Goal: Find specific page/section: Find specific page/section

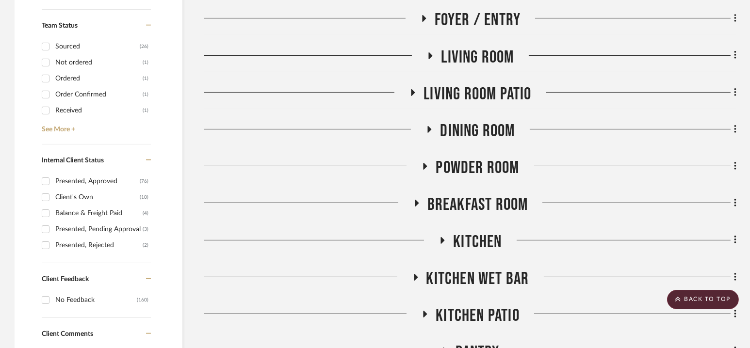
click at [470, 128] on span "Dining Room" at bounding box center [477, 131] width 75 height 21
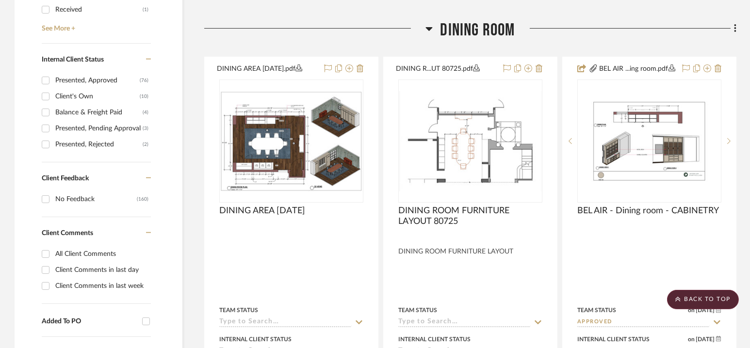
scroll to position [506, 0]
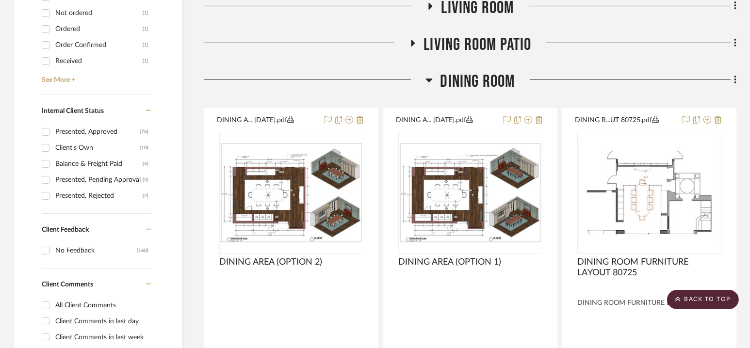
scroll to position [497, 0]
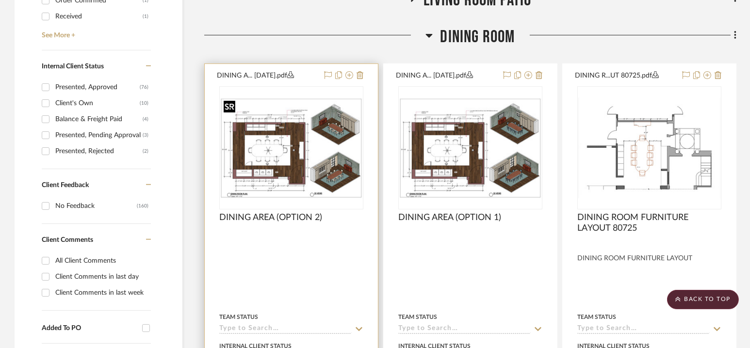
click at [296, 159] on img "0" at bounding box center [291, 148] width 142 height 100
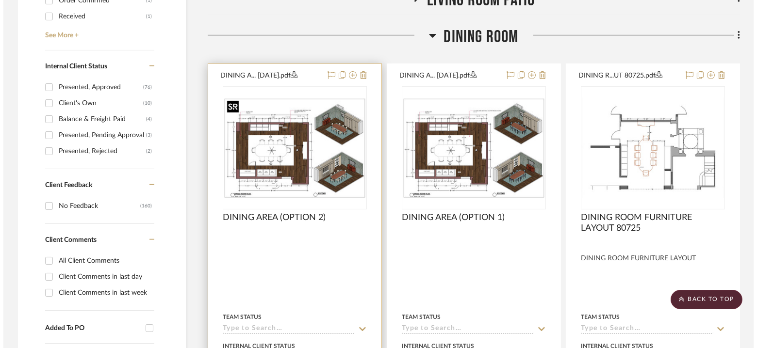
scroll to position [0, 0]
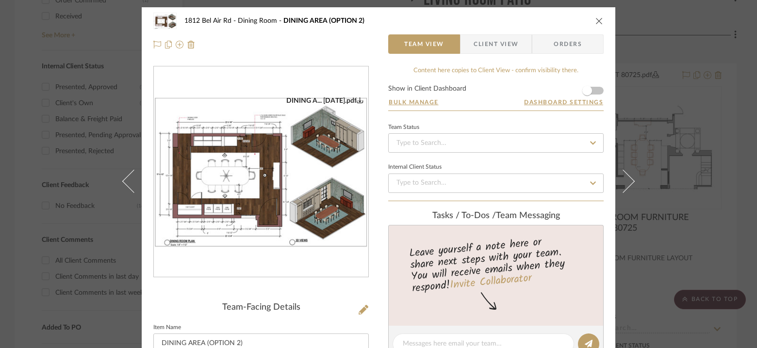
click at [261, 171] on img "0" at bounding box center [261, 172] width 214 height 151
click at [595, 19] on icon "close" at bounding box center [599, 21] width 8 height 8
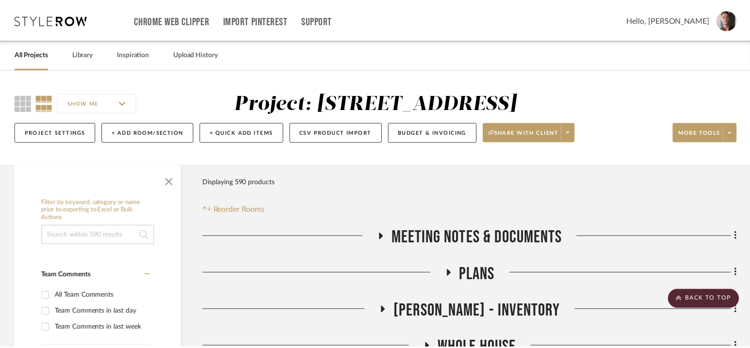
scroll to position [497, 0]
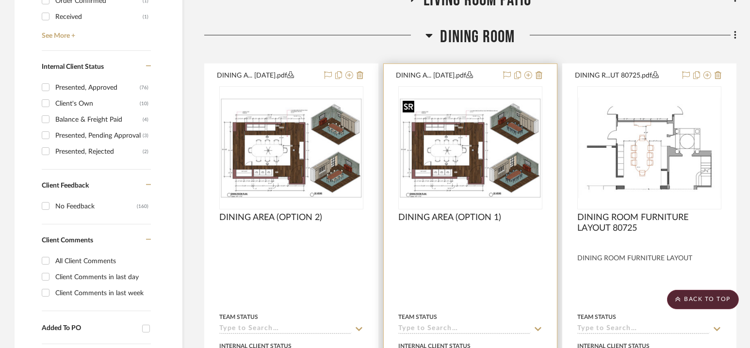
click at [475, 143] on img "0" at bounding box center [470, 148] width 142 height 100
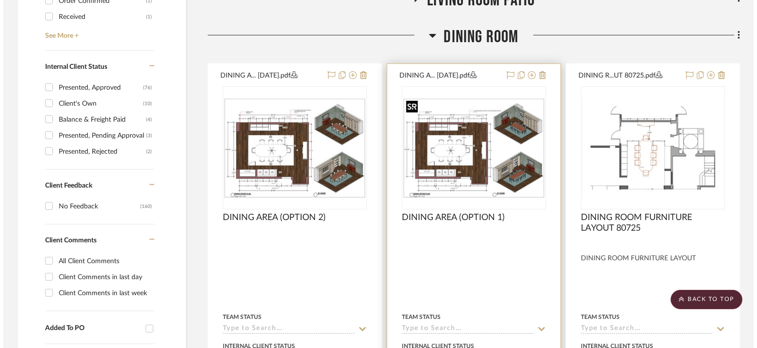
scroll to position [0, 0]
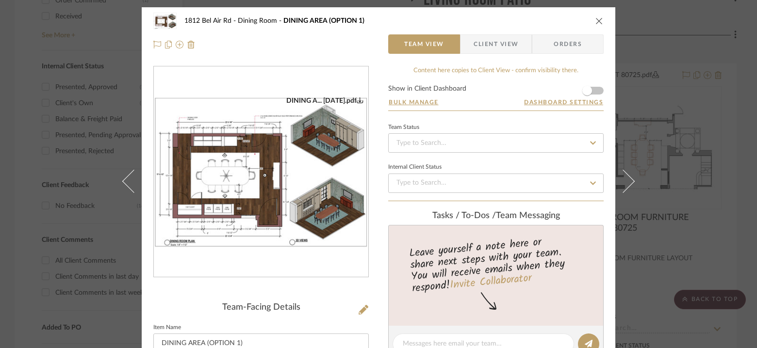
click at [253, 183] on img "0" at bounding box center [261, 172] width 214 height 151
click at [600, 20] on icon "close" at bounding box center [599, 21] width 8 height 8
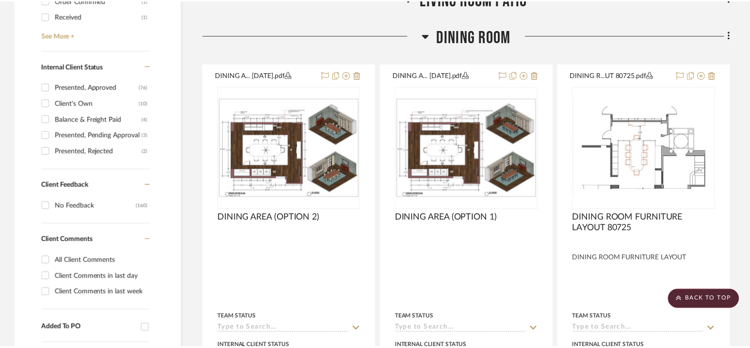
scroll to position [497, 0]
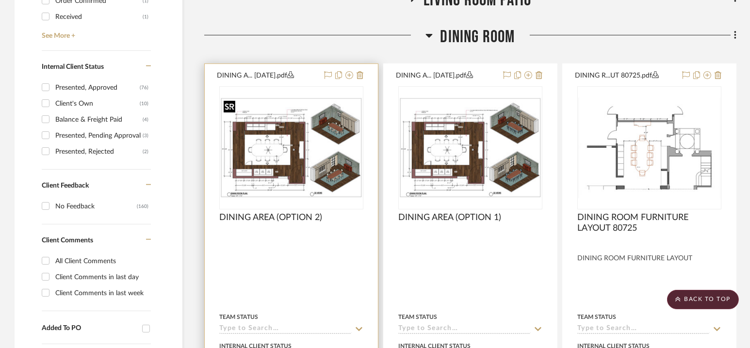
click at [302, 147] on img "0" at bounding box center [291, 148] width 142 height 100
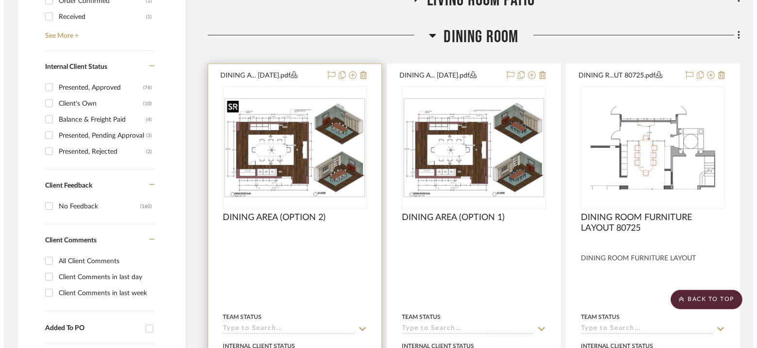
scroll to position [0, 0]
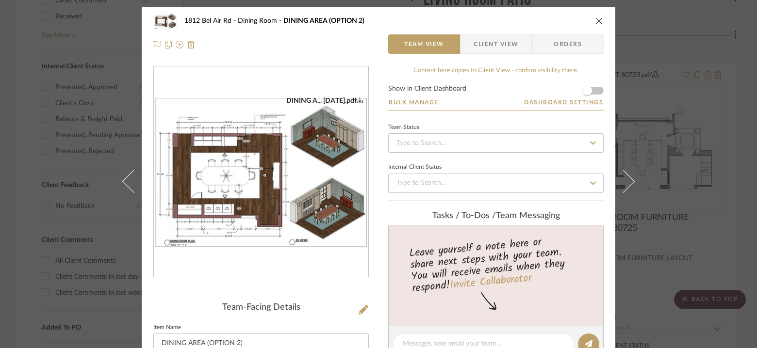
click at [357, 100] on icon "0" at bounding box center [360, 100] width 7 height 7
click at [595, 24] on icon "close" at bounding box center [599, 21] width 8 height 8
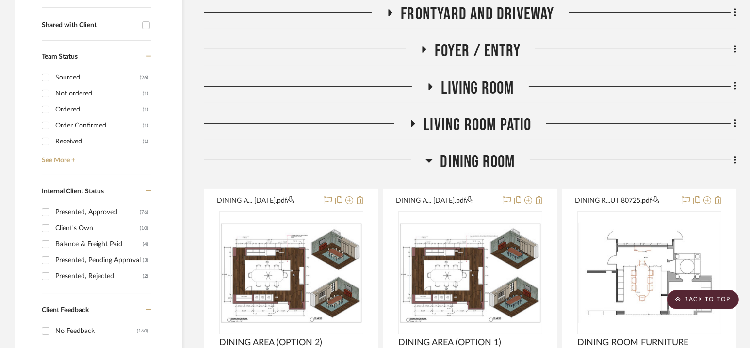
click at [473, 164] on span "Dining Room" at bounding box center [477, 162] width 75 height 21
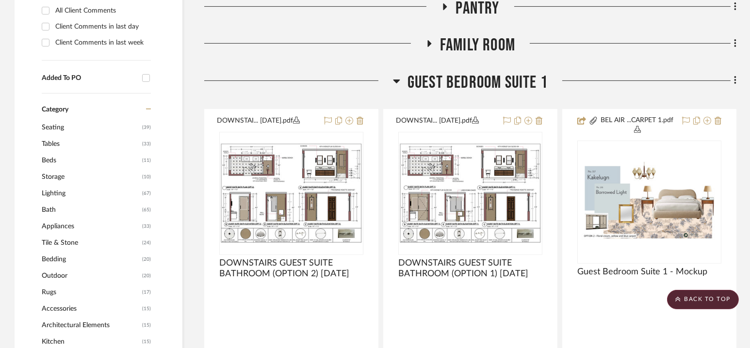
scroll to position [748, 0]
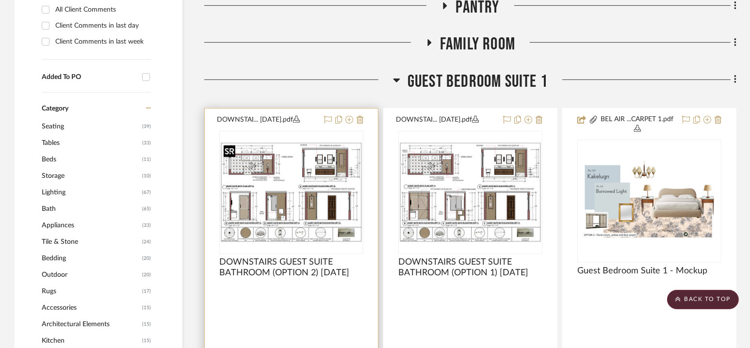
click at [292, 190] on img "0" at bounding box center [291, 192] width 142 height 100
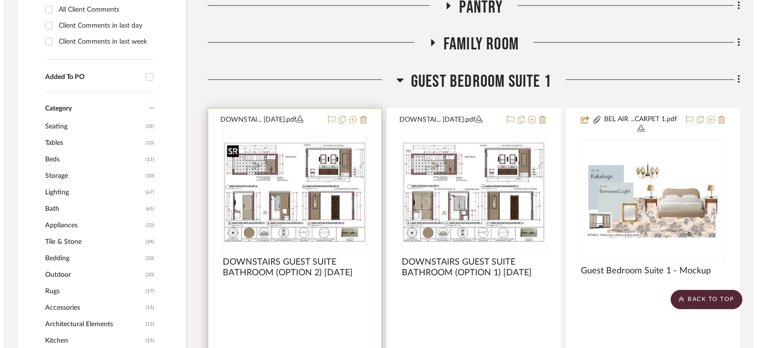
scroll to position [0, 0]
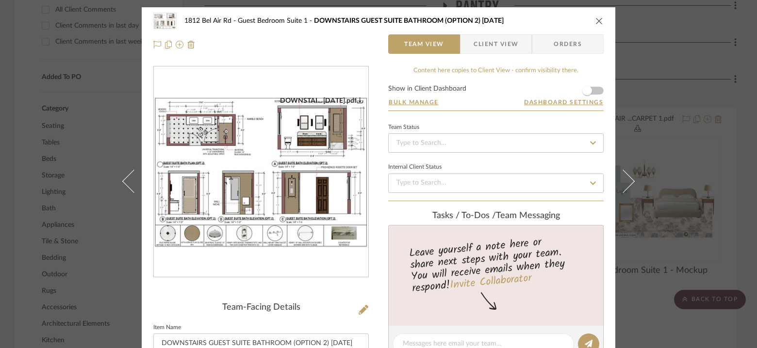
click at [223, 175] on img "0" at bounding box center [261, 172] width 214 height 151
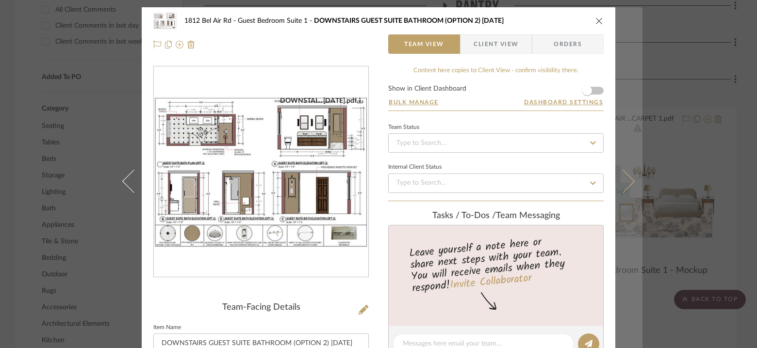
click at [616, 146] on button at bounding box center [628, 181] width 27 height 348
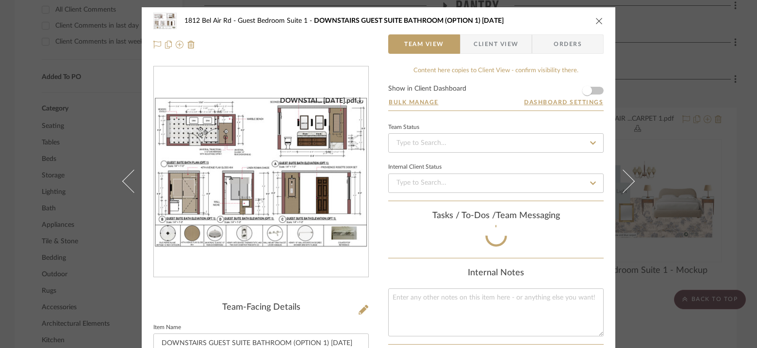
click at [678, 138] on div "1812 Bel Air Rd Guest Bedroom Suite 1 DOWNSTAIRS GUEST SUITE BATHROOM (OPTION 1…" at bounding box center [378, 174] width 757 height 348
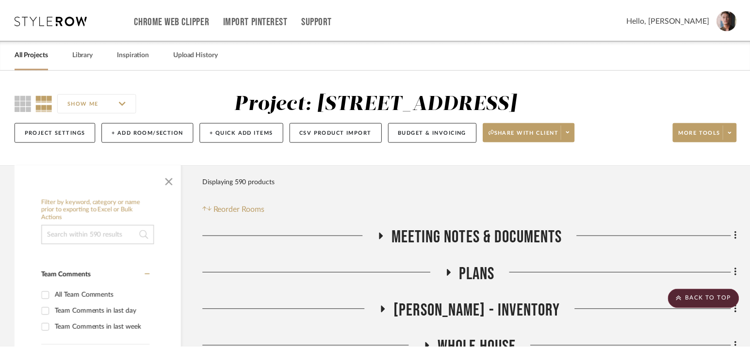
scroll to position [748, 0]
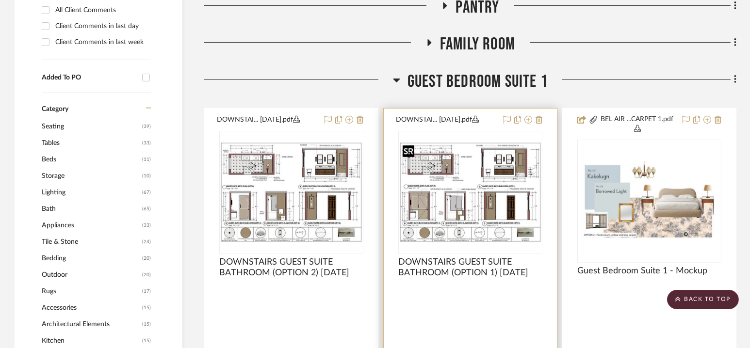
click at [460, 185] on img "0" at bounding box center [470, 192] width 142 height 100
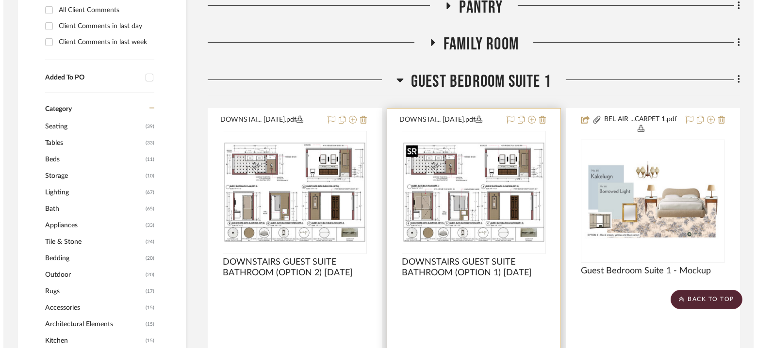
scroll to position [0, 0]
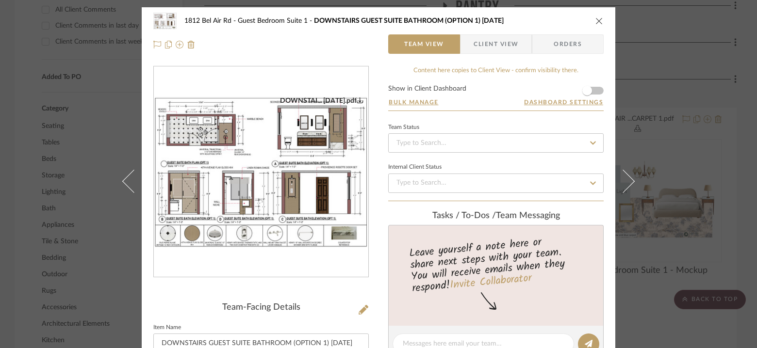
click at [249, 154] on img "0" at bounding box center [261, 172] width 214 height 151
click at [600, 21] on button "close" at bounding box center [599, 20] width 9 height 9
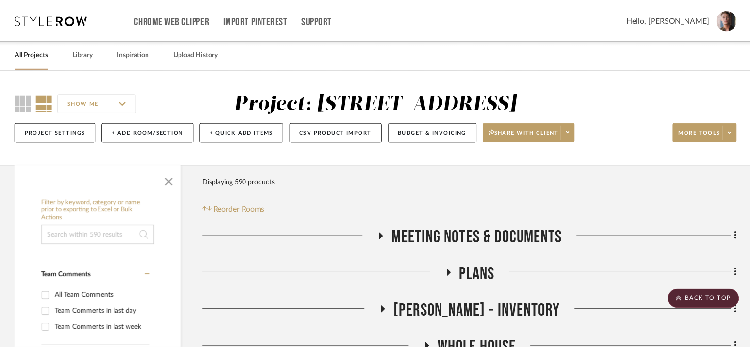
scroll to position [748, 0]
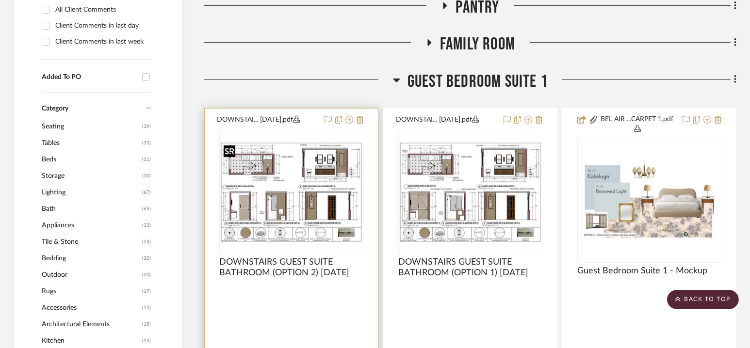
click at [310, 191] on img "0" at bounding box center [291, 192] width 142 height 100
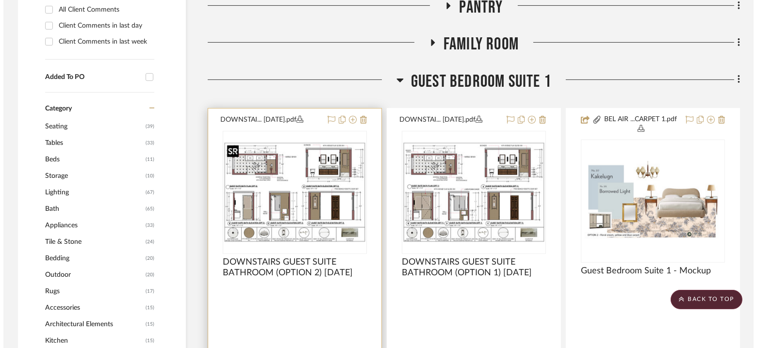
scroll to position [0, 0]
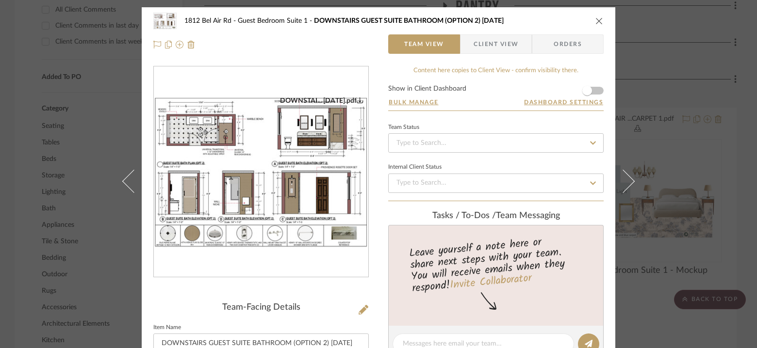
click at [357, 100] on icon "0" at bounding box center [360, 100] width 7 height 7
click at [595, 22] on icon "close" at bounding box center [599, 21] width 8 height 8
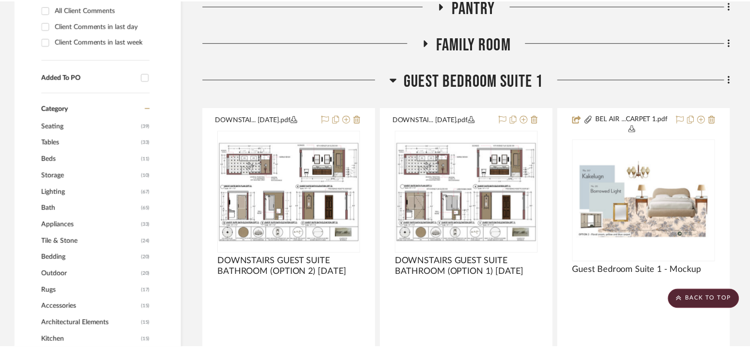
scroll to position [748, 0]
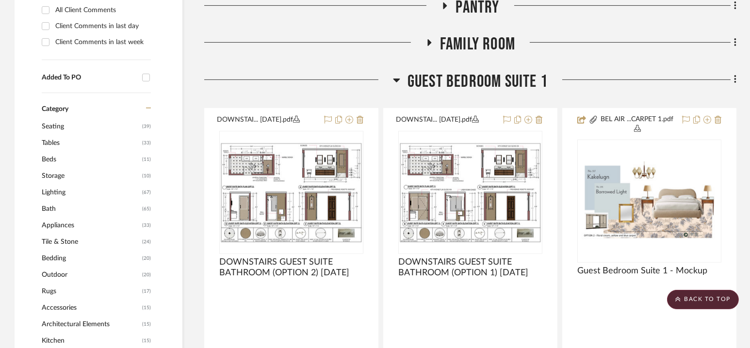
click at [476, 77] on span "Guest Bedroom Suite 1" at bounding box center [478, 81] width 140 height 21
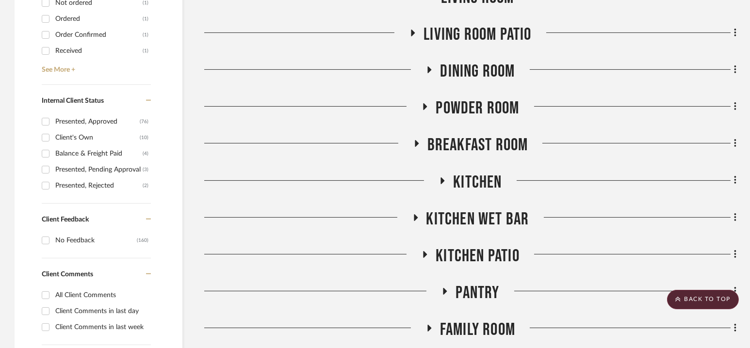
scroll to position [356, 0]
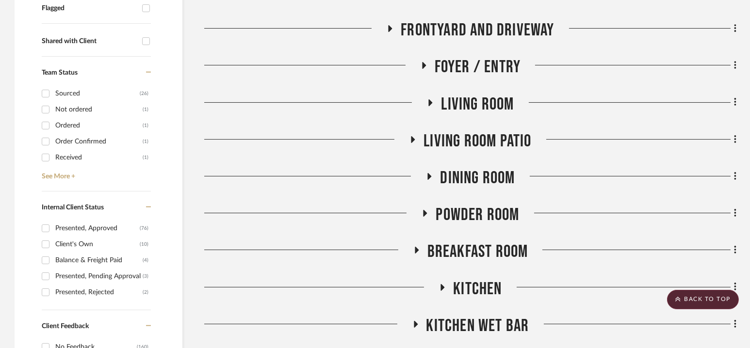
click at [476, 64] on span "Foyer / Entry" at bounding box center [478, 67] width 86 height 21
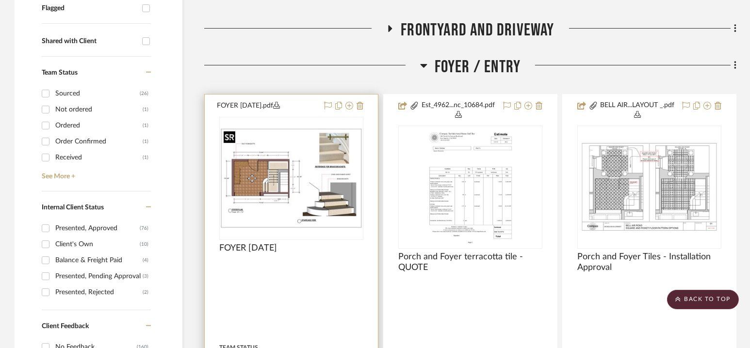
click at [304, 183] on img "0" at bounding box center [291, 178] width 142 height 100
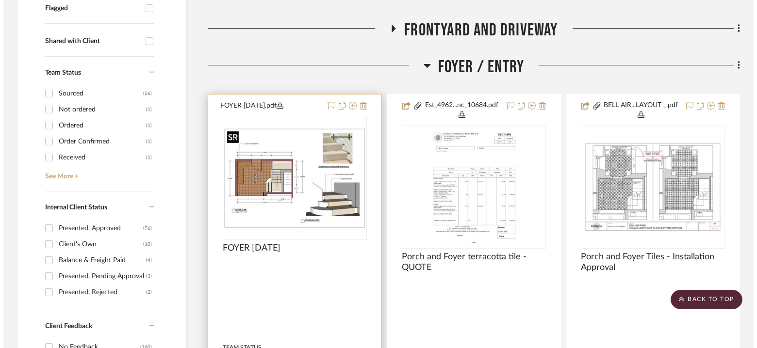
scroll to position [0, 0]
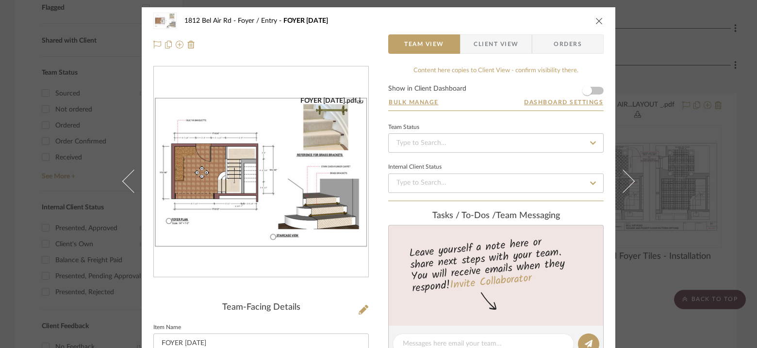
click at [357, 99] on icon "0" at bounding box center [360, 100] width 7 height 7
click at [595, 19] on icon "close" at bounding box center [599, 21] width 8 height 8
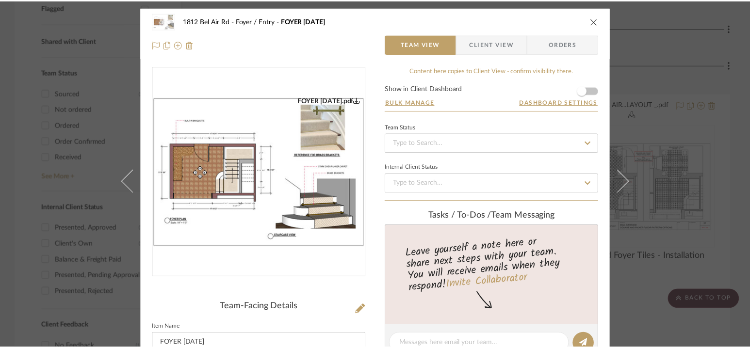
scroll to position [356, 0]
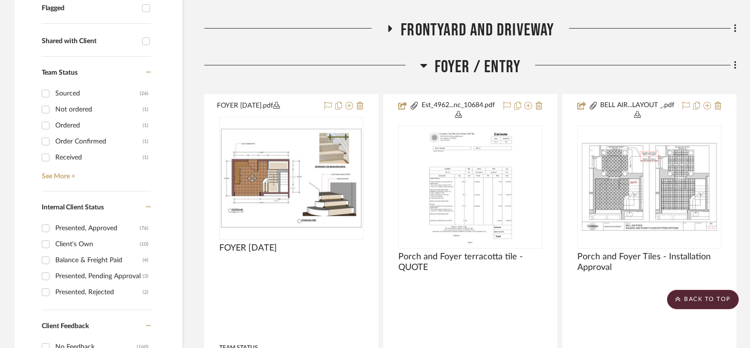
click at [468, 69] on span "Foyer / Entry" at bounding box center [478, 67] width 86 height 21
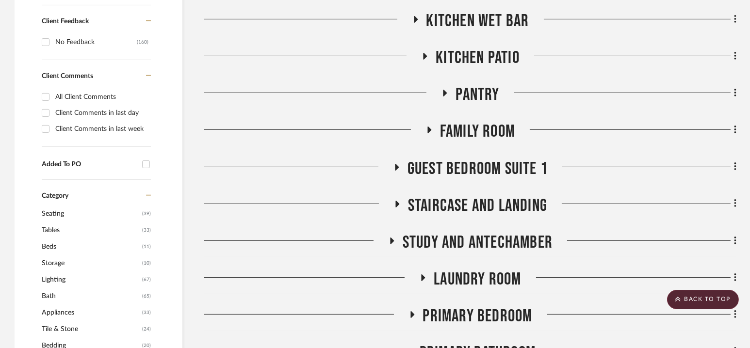
scroll to position [665, 0]
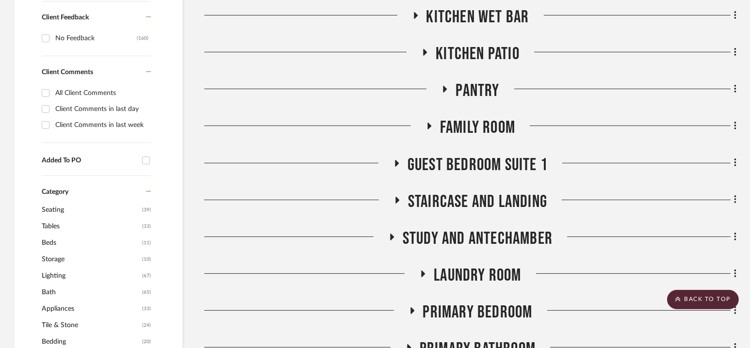
click at [472, 127] on span "Family Room" at bounding box center [477, 127] width 75 height 21
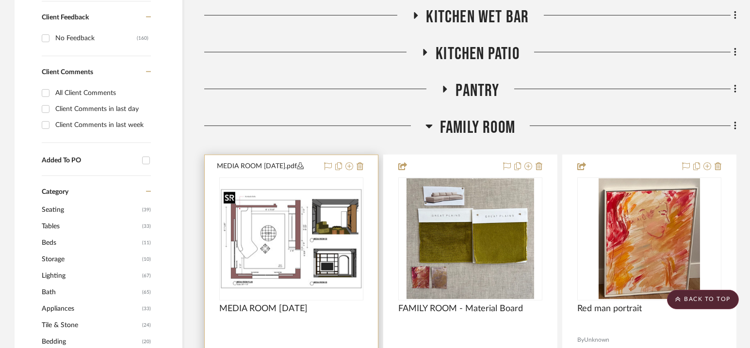
click at [315, 234] on img "0" at bounding box center [291, 239] width 142 height 100
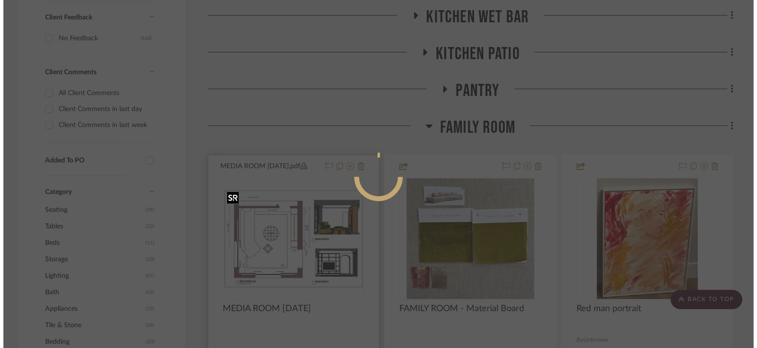
scroll to position [0, 0]
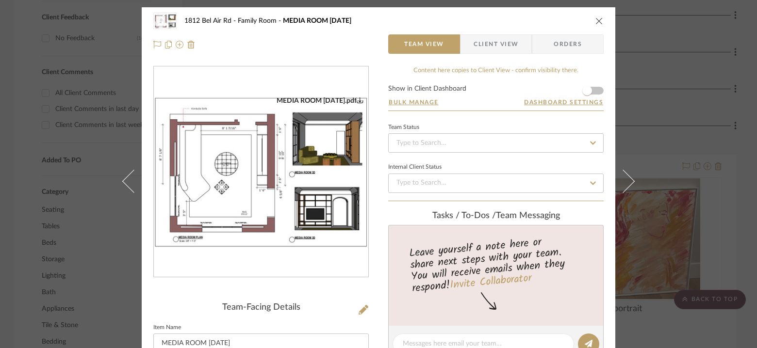
click at [270, 167] on img "0" at bounding box center [261, 172] width 214 height 151
click at [596, 19] on icon "close" at bounding box center [599, 21] width 8 height 8
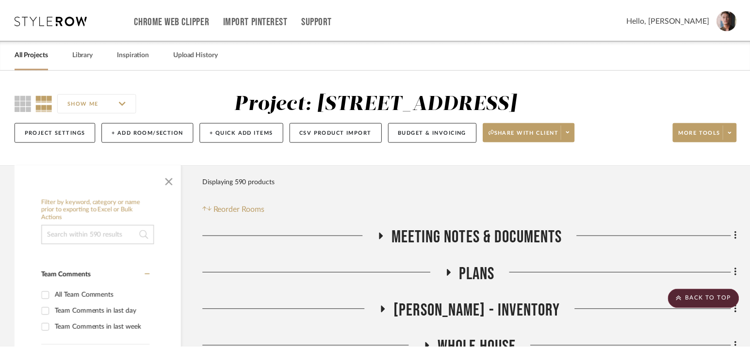
scroll to position [665, 0]
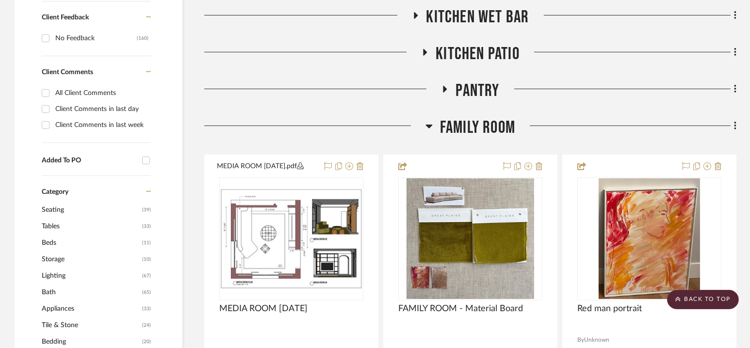
click at [475, 125] on span "Family Room" at bounding box center [477, 127] width 75 height 21
